Goal: Find specific page/section: Find specific page/section

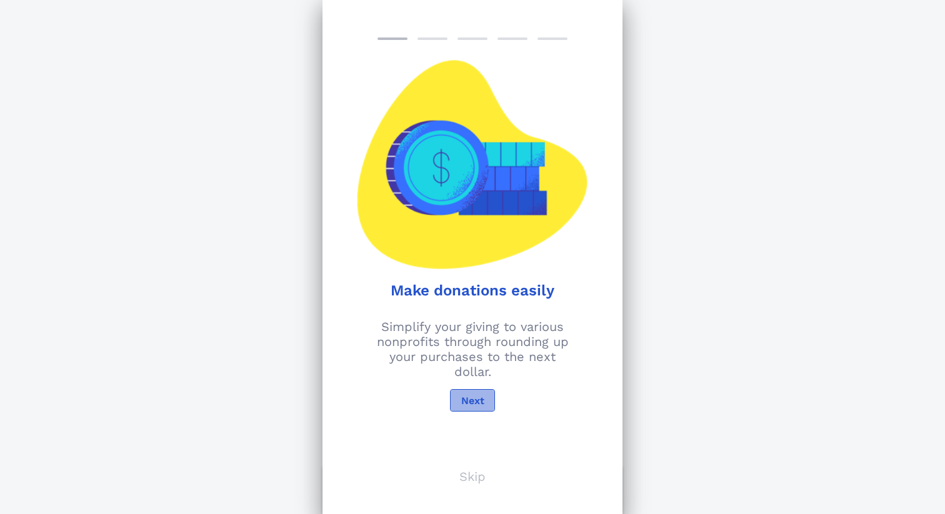
click at [476, 400] on span "Next" at bounding box center [473, 401] width 24 height 12
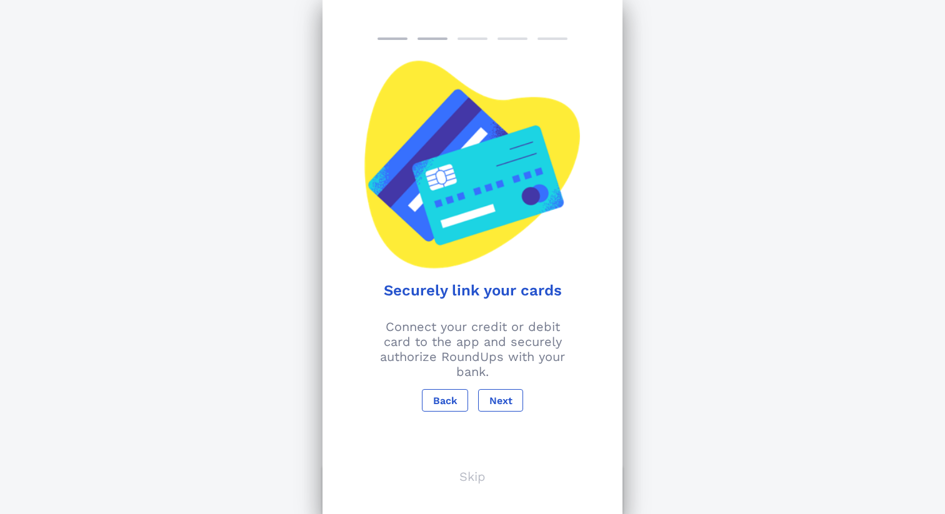
click at [476, 479] on p "Skip" at bounding box center [472, 476] width 26 height 15
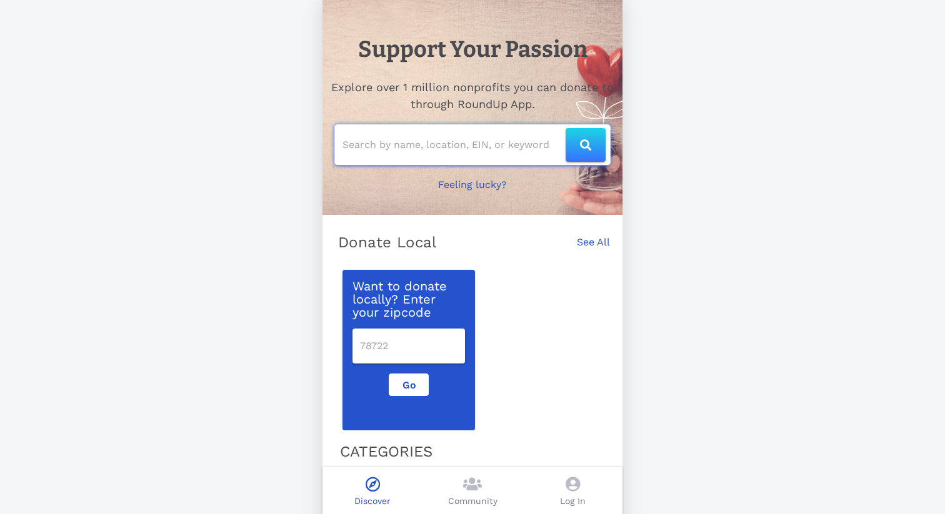
click at [415, 150] on input "text" at bounding box center [454, 145] width 223 height 20
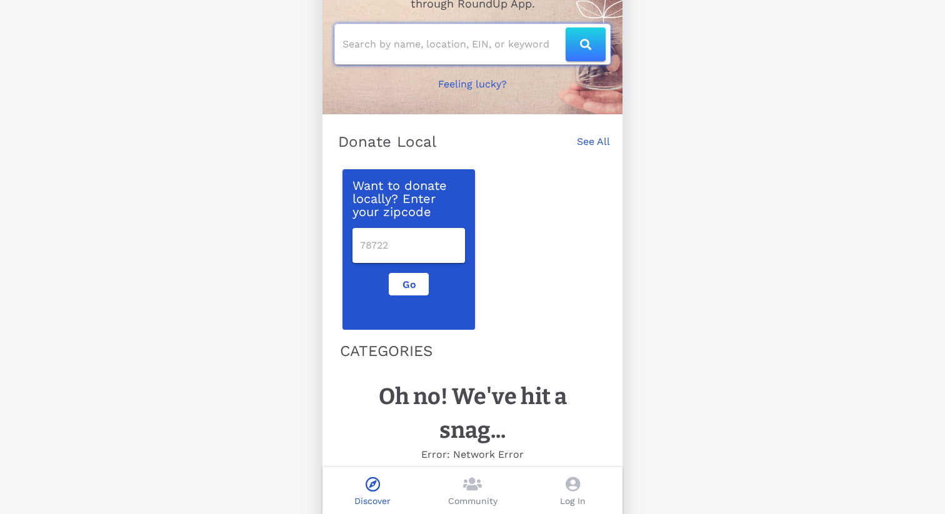
scroll to position [115, 0]
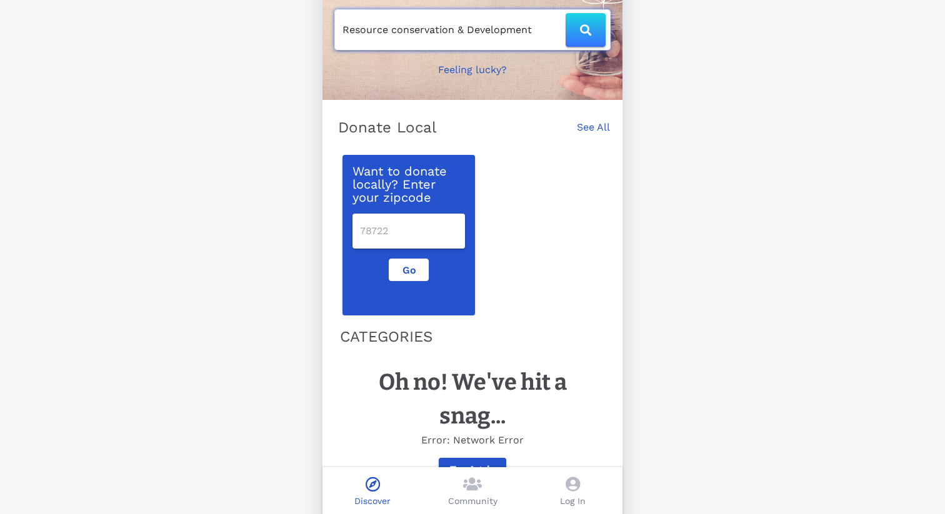
type input "Resource conservation & Development"
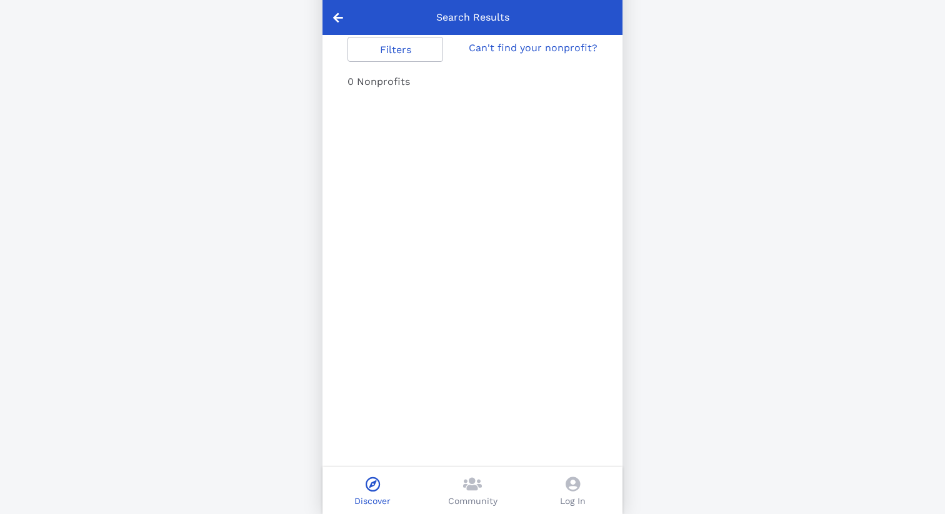
type input "Resource conservation & Development"
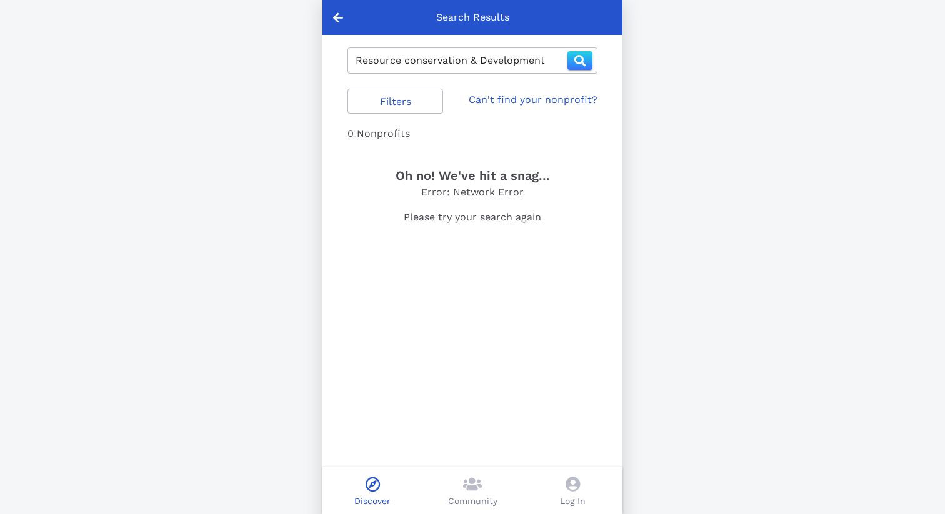
click at [561, 101] on link "Can't find your nonprofit?" at bounding box center [533, 100] width 129 height 15
click at [336, 12] on icon at bounding box center [338, 17] width 10 height 11
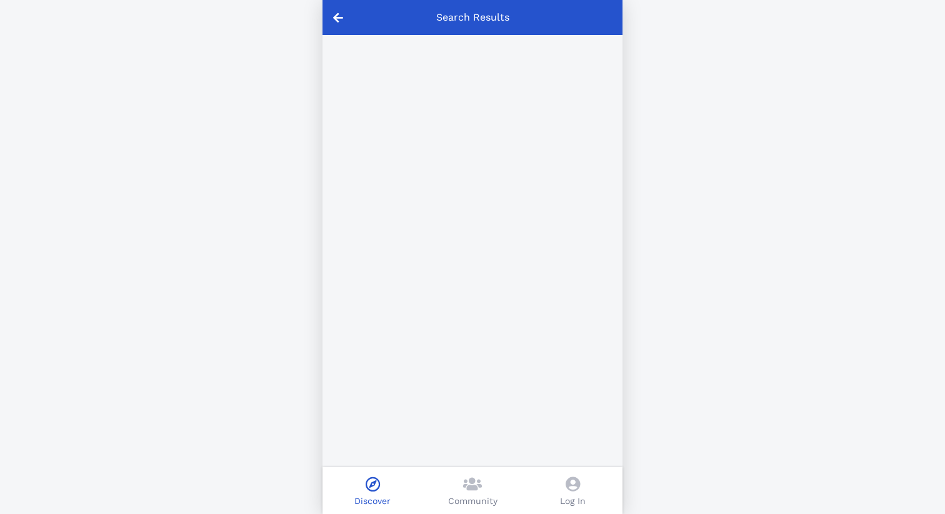
type input "resource conservation %26 development"
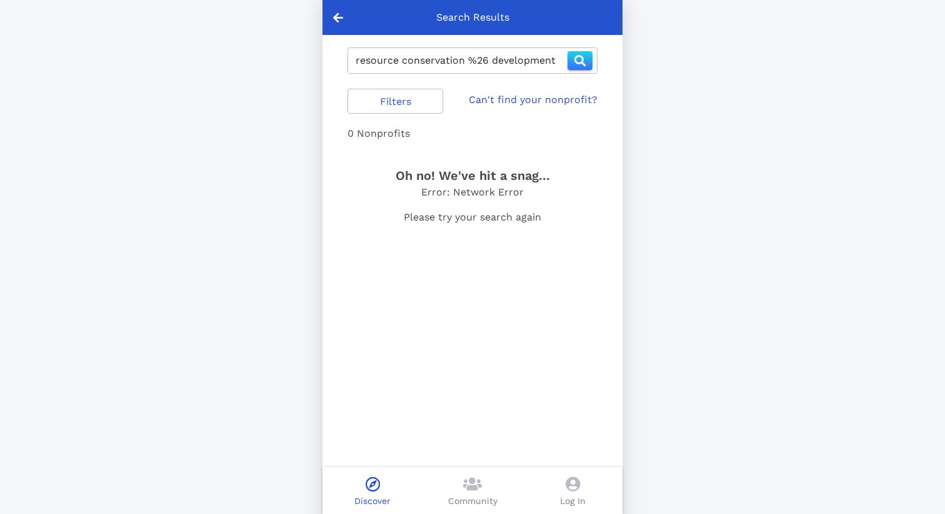
click at [349, 4] on div at bounding box center [338, 17] width 31 height 35
